Goal: Transaction & Acquisition: Purchase product/service

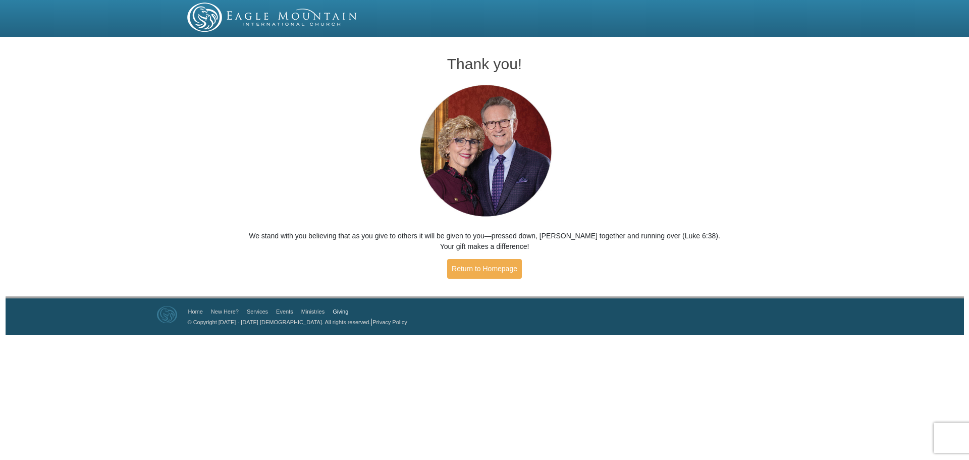
click at [342, 311] on link "Giving" at bounding box center [340, 311] width 16 height 6
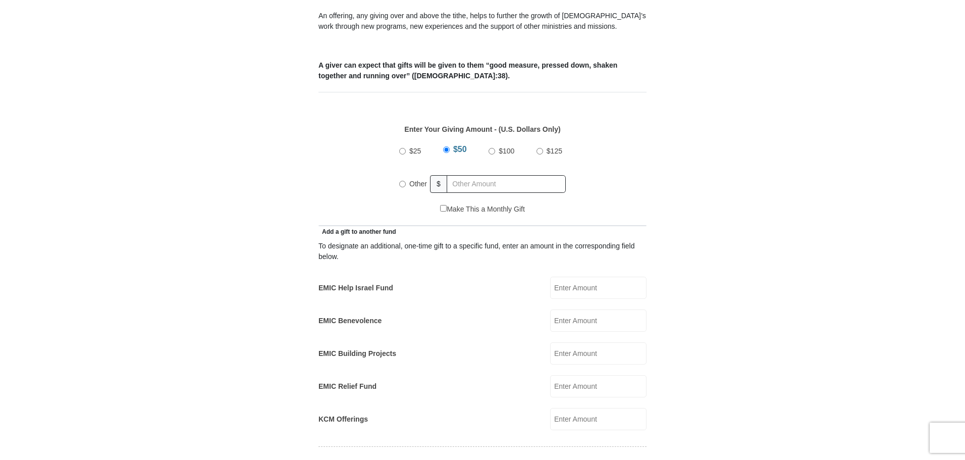
scroll to position [382, 0]
click at [401, 179] on input "Other" at bounding box center [402, 182] width 7 height 7
radio input "true"
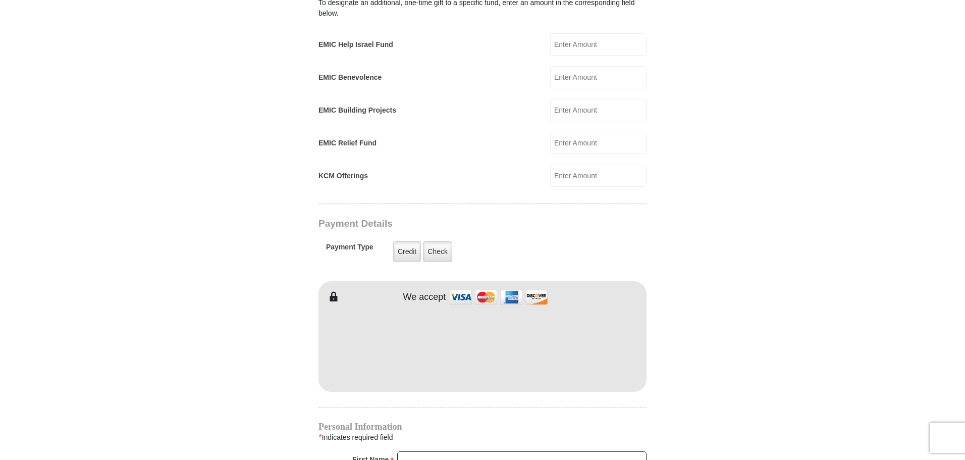
scroll to position [682, 0]
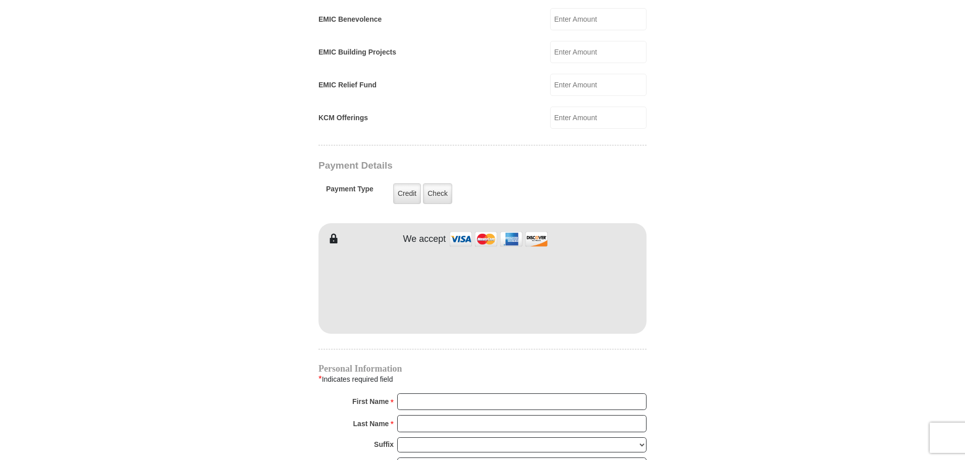
type input "130"
type input "[PERSON_NAME] and"
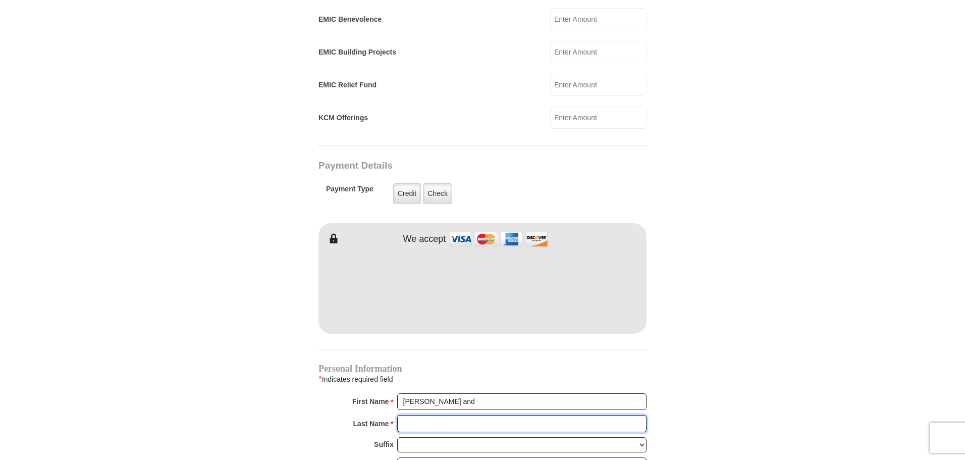
type input "[PERSON_NAME]"
click at [685, 335] on form "[GEOGRAPHIC_DATA][DEMOGRAPHIC_DATA] Online Giving Because of gifts like yours, …" at bounding box center [482, 96] width 575 height 1476
click at [520, 393] on input "[PERSON_NAME] and" at bounding box center [521, 401] width 249 height 17
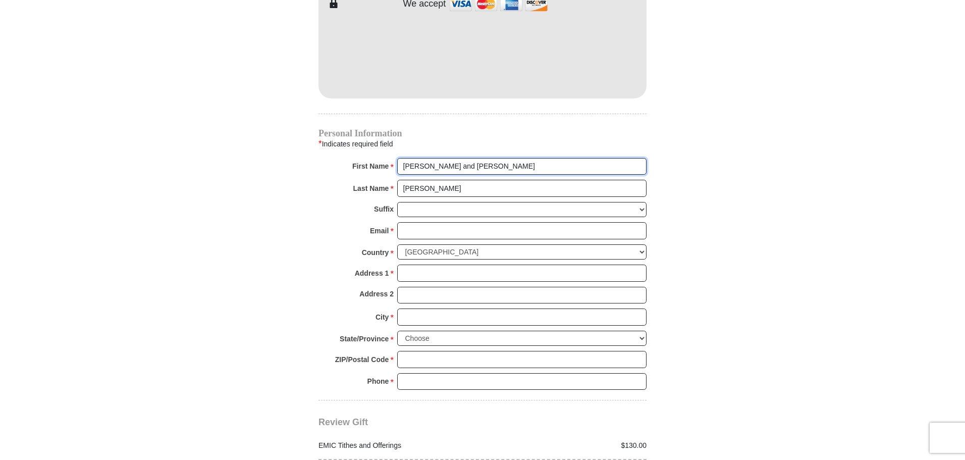
scroll to position [921, 0]
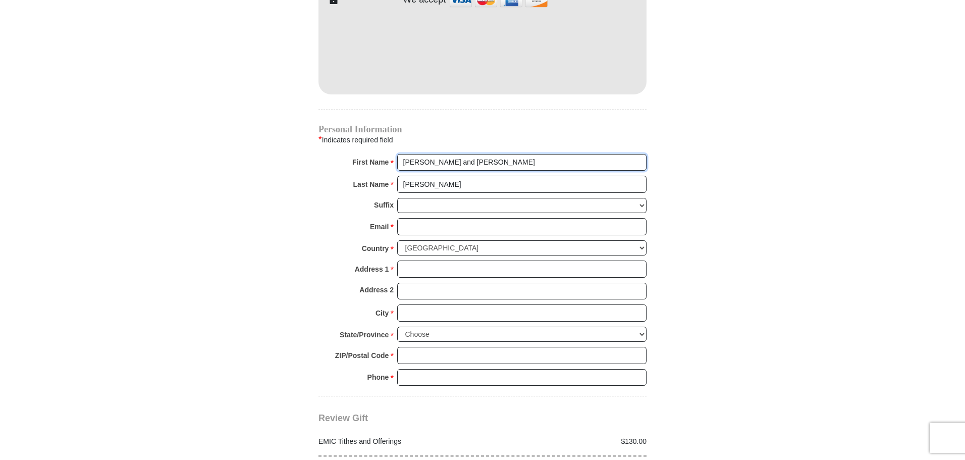
type input "[PERSON_NAME] and [PERSON_NAME]"
click at [416, 218] on input "Email *" at bounding box center [521, 226] width 249 height 17
type input "[EMAIL_ADDRESS][DOMAIN_NAME]"
type input "14920 Dos Palmas Rd"
type input "Victorville"
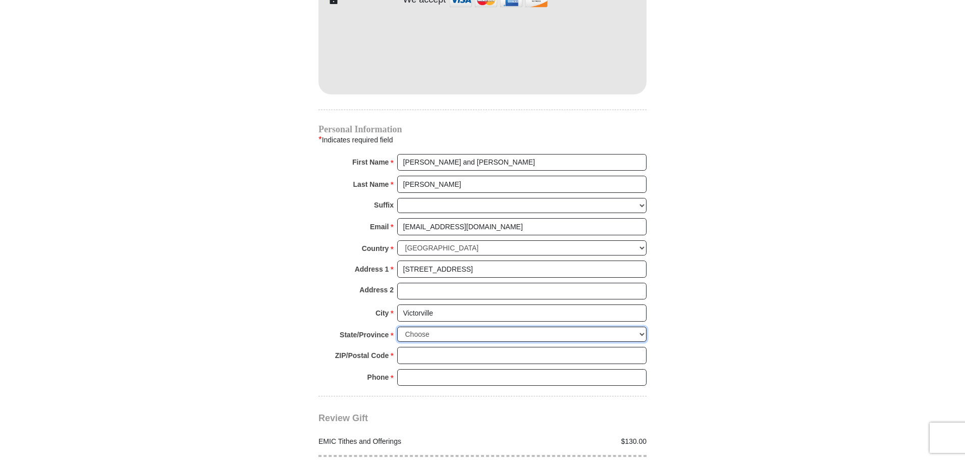
select select "CA"
type input "92392"
type input "7604136307"
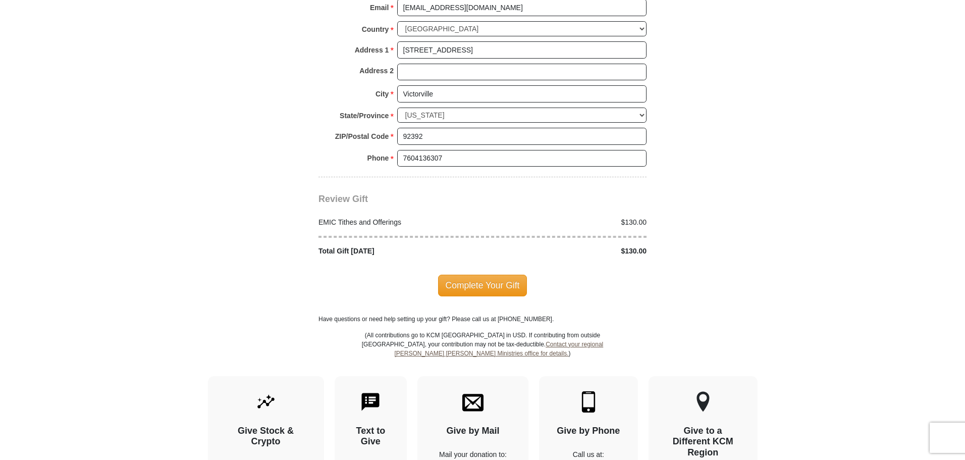
scroll to position [1137, 0]
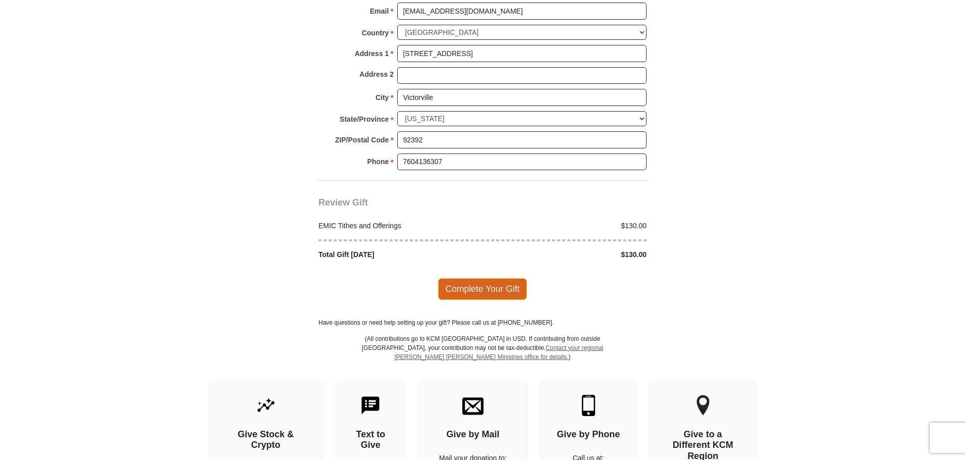
click at [478, 279] on span "Complete Your Gift" at bounding box center [482, 288] width 89 height 21
